Goal: Task Accomplishment & Management: Manage account settings

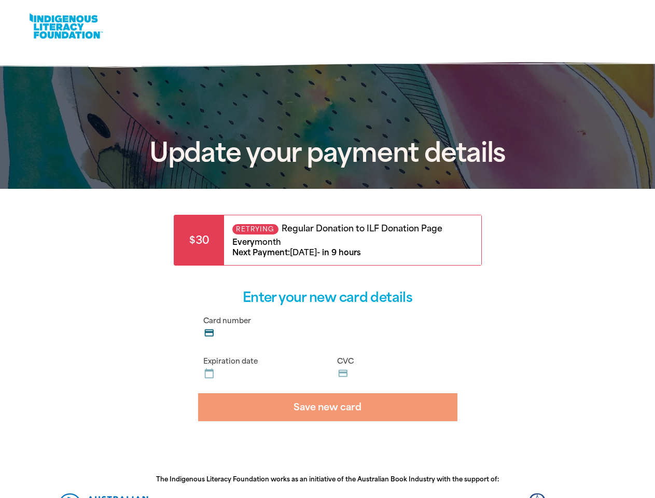
click at [317, 249] on strong "[DATE]" at bounding box center [303, 252] width 27 height 9
click at [328, 328] on label "Card number credit_card" at bounding box center [327, 328] width 259 height 32
click at [328, 330] on input "Card number credit_card" at bounding box center [334, 330] width 234 height 1
click at [261, 369] on label "Expiration date calendar_today" at bounding box center [260, 368] width 125 height 32
click at [261, 370] on input "Expiration date calendar_today" at bounding box center [267, 370] width 101 height 1
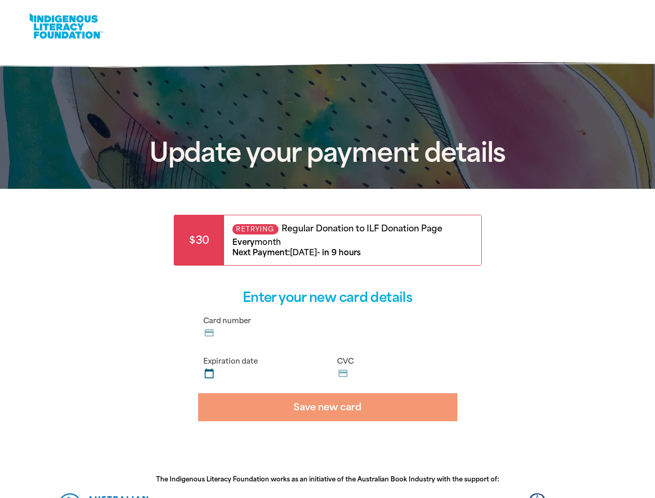
click at [394, 369] on label "CVC credit_card" at bounding box center [394, 368] width 125 height 32
click at [394, 370] on input "CVC credit_card" at bounding box center [401, 370] width 101 height 1
